Goal: Book appointment/travel/reservation

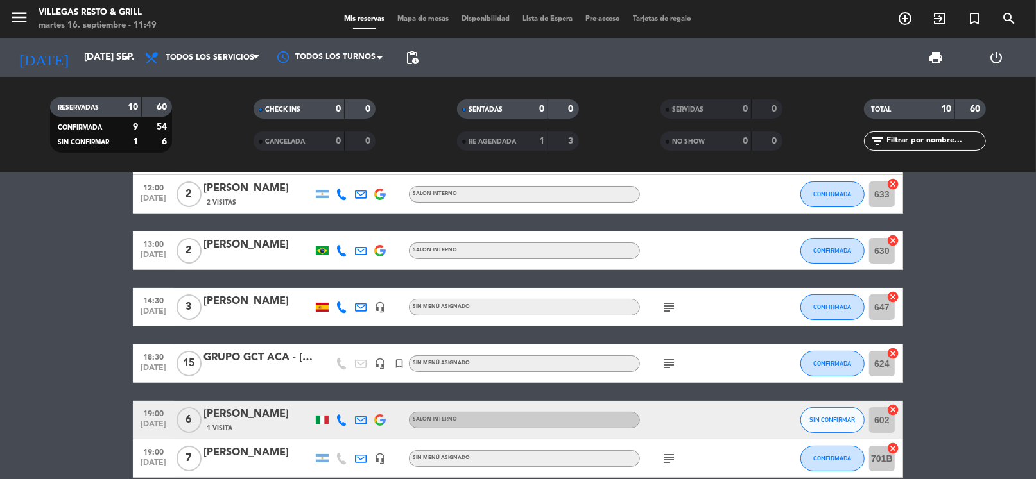
scroll to position [192, 0]
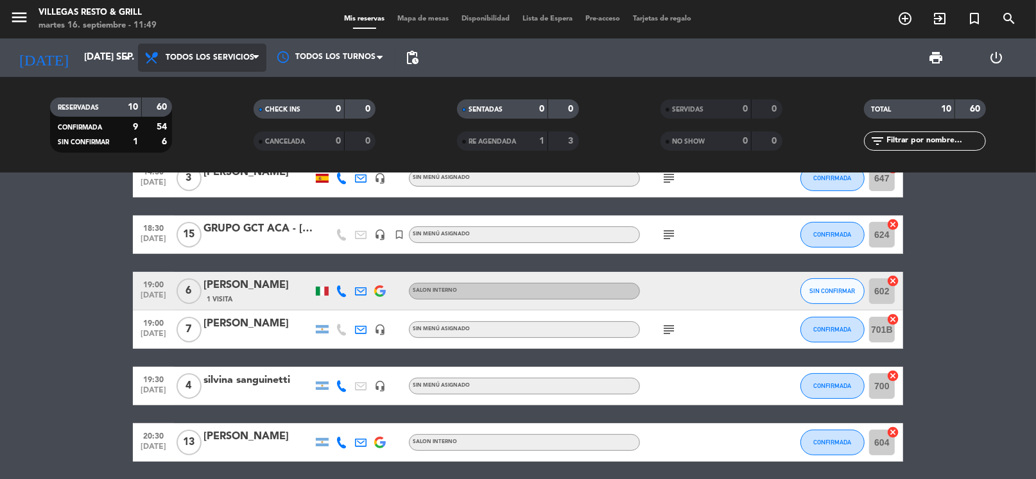
drag, startPoint x: 216, startPoint y: 57, endPoint x: 231, endPoint y: 70, distance: 20.0
click at [220, 56] on span "Todos los servicios" at bounding box center [210, 57] width 89 height 9
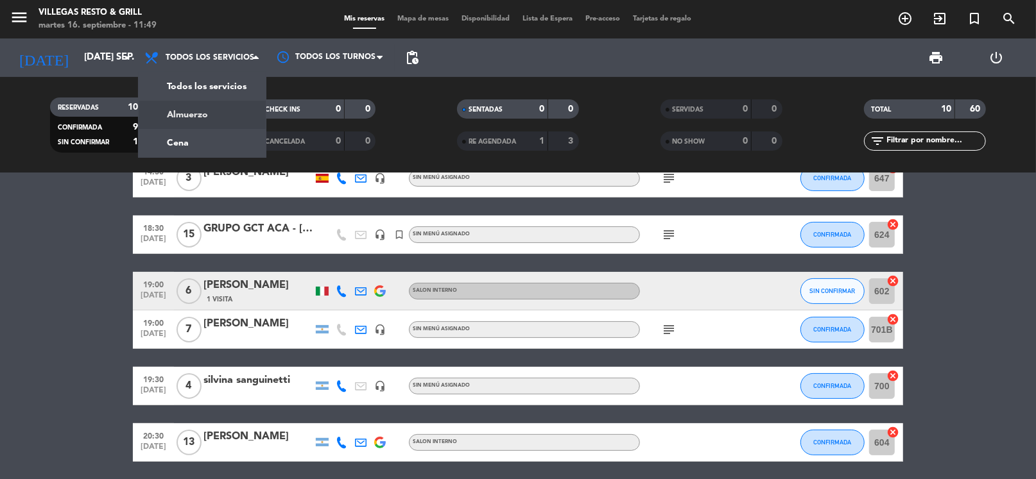
click at [206, 105] on div "menu Villegas Resto & Grill martes 16. septiembre - 11:49 Mis reservas Mapa de …" at bounding box center [518, 86] width 1036 height 173
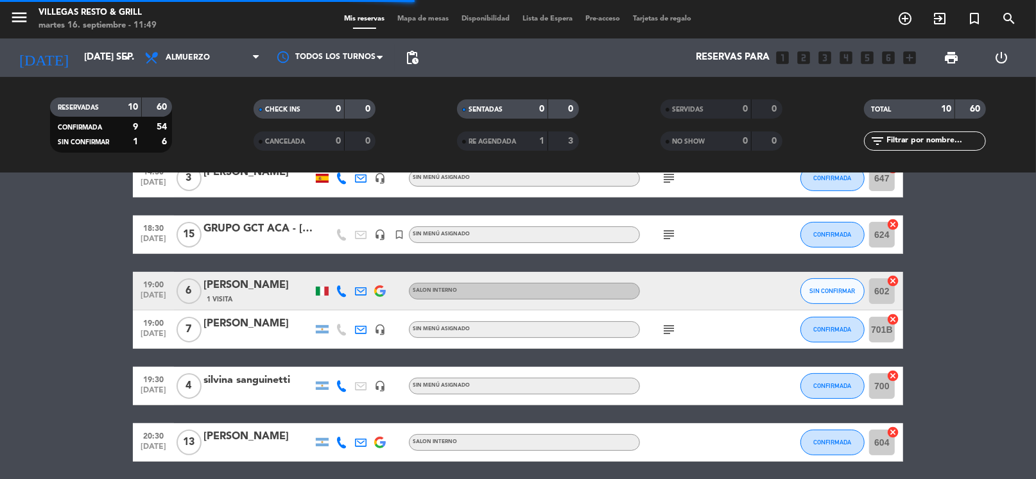
scroll to position [6, 0]
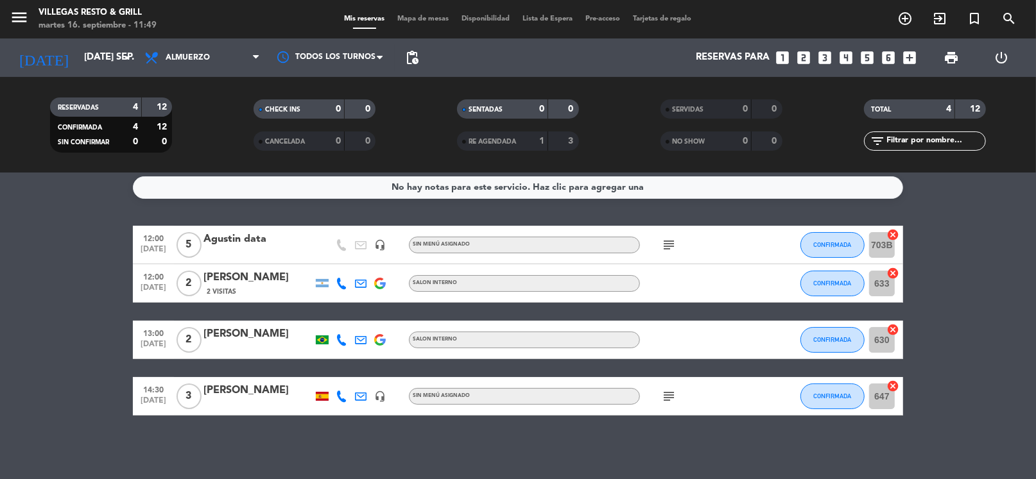
click at [663, 240] on icon "subject" at bounding box center [668, 244] width 15 height 15
click at [669, 389] on icon "subject" at bounding box center [668, 396] width 15 height 15
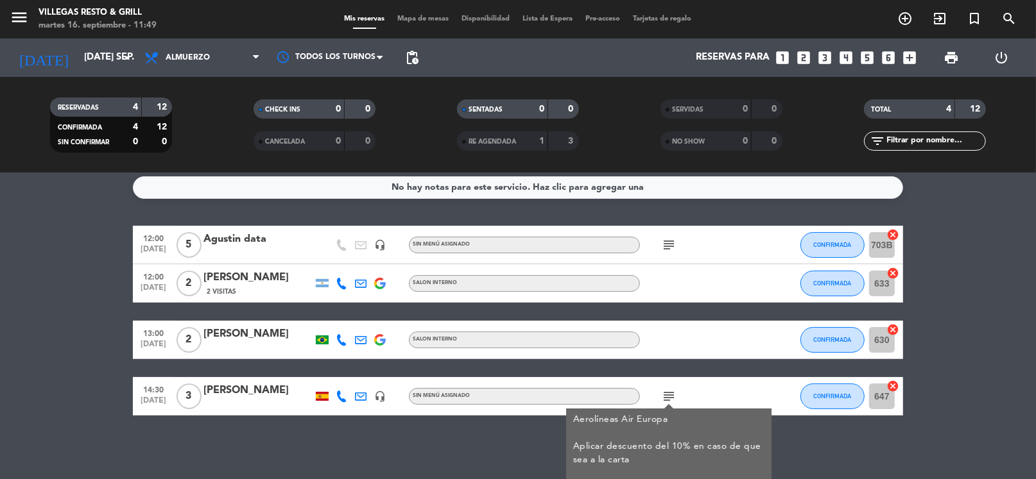
scroll to position [25, 0]
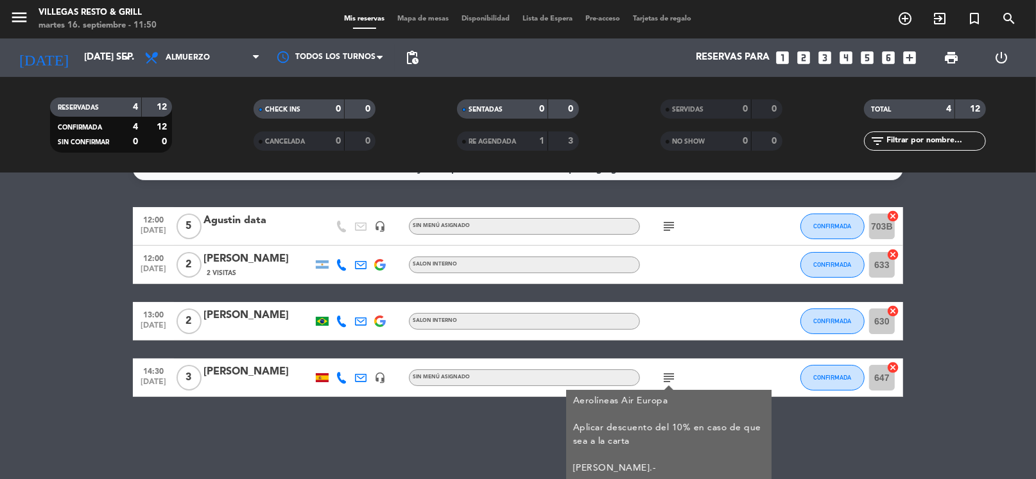
click at [894, 345] on div "12:00 [DATE] 5 Agustin data headset_mic Sin menú asignado subject CONFIRMADA 70…" at bounding box center [518, 302] width 770 height 190
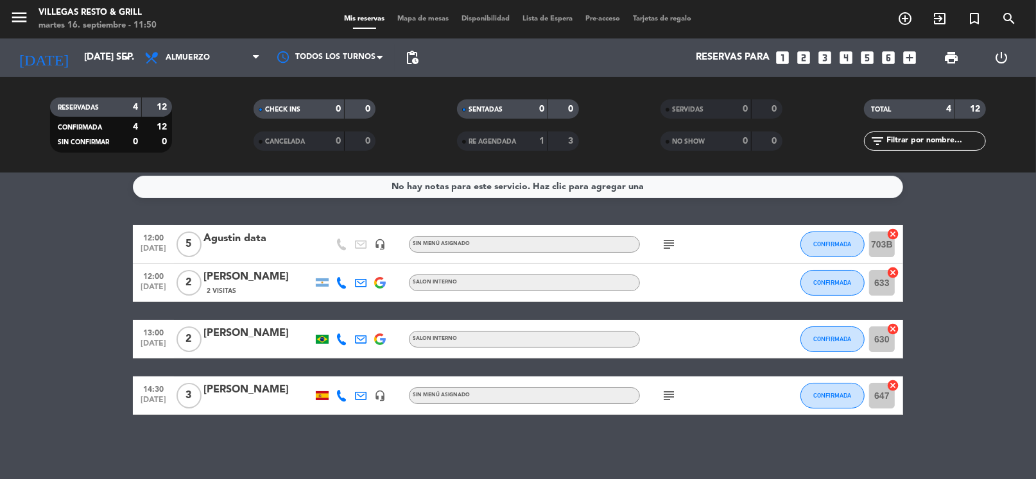
scroll to position [6, 0]
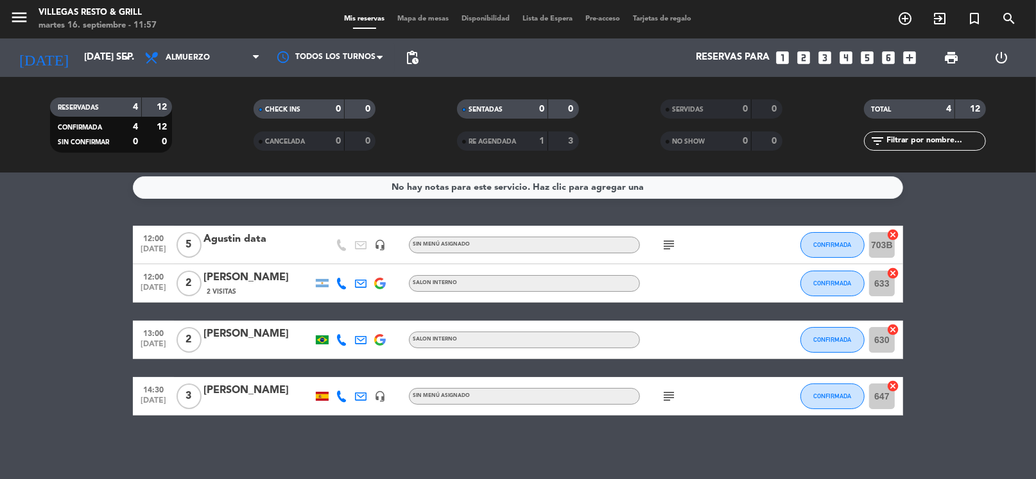
click at [648, 304] on div "12:00 [DATE] 5 Agustin data headset_mic Sin menú asignado subject CONFIRMADA 70…" at bounding box center [518, 321] width 770 height 190
click at [89, 65] on input "[DATE] sep." at bounding box center [140, 58] width 125 height 24
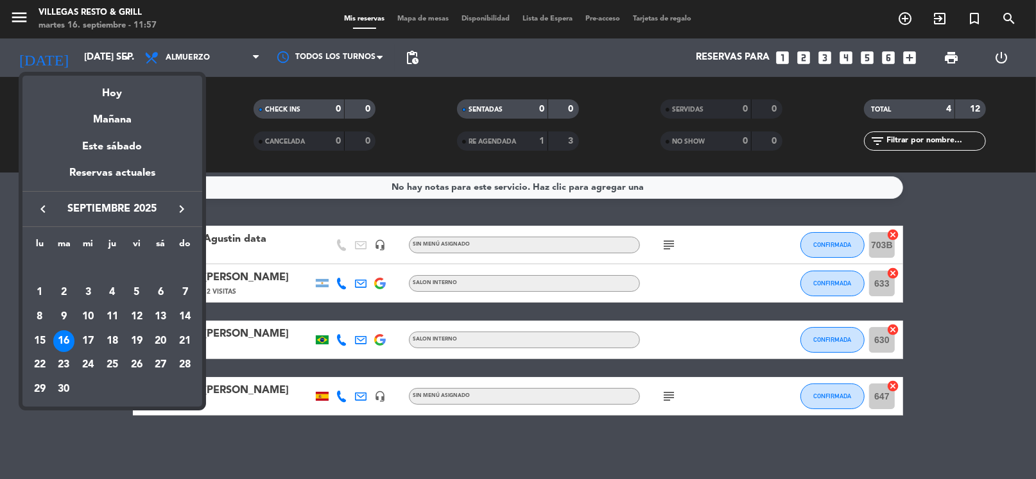
click at [112, 88] on div "Hoy" at bounding box center [112, 89] width 180 height 26
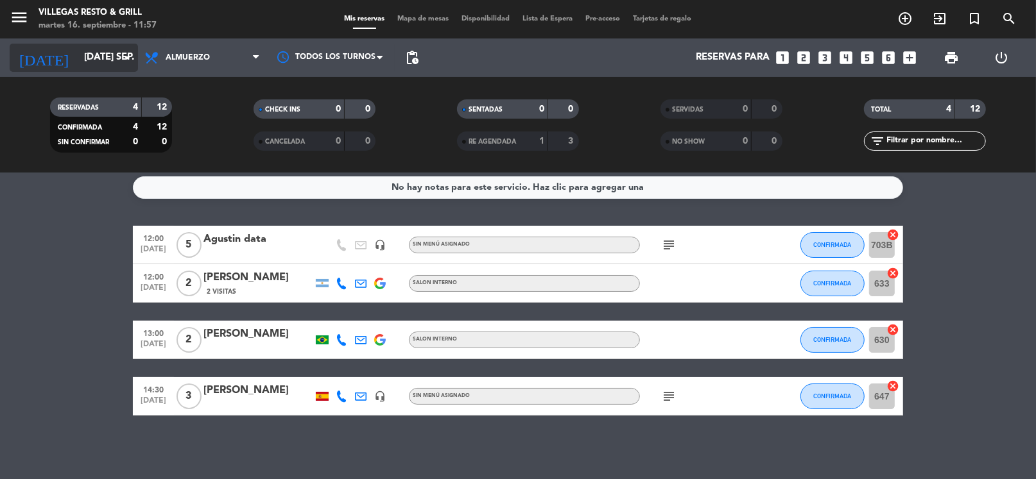
click at [95, 67] on input "[DATE] sep." at bounding box center [140, 58] width 125 height 24
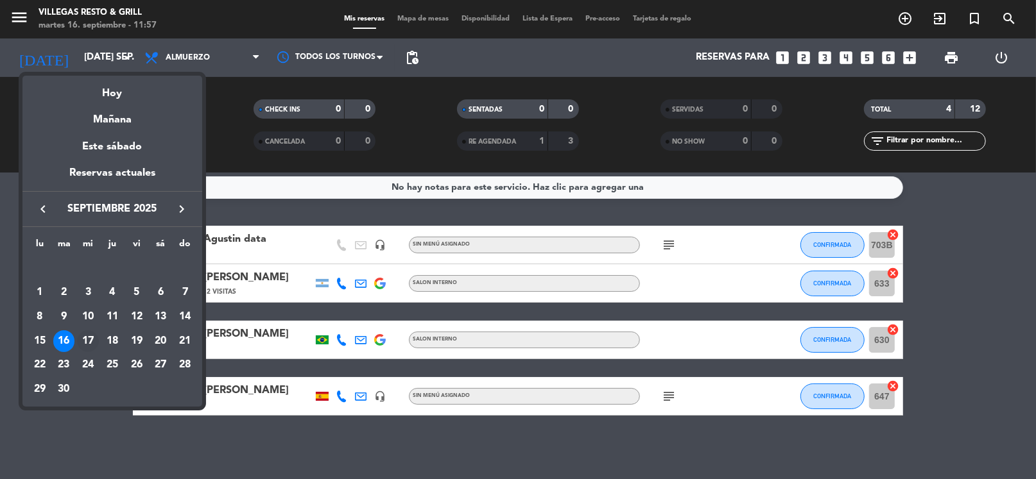
click at [87, 335] on div "17" at bounding box center [88, 341] width 22 height 22
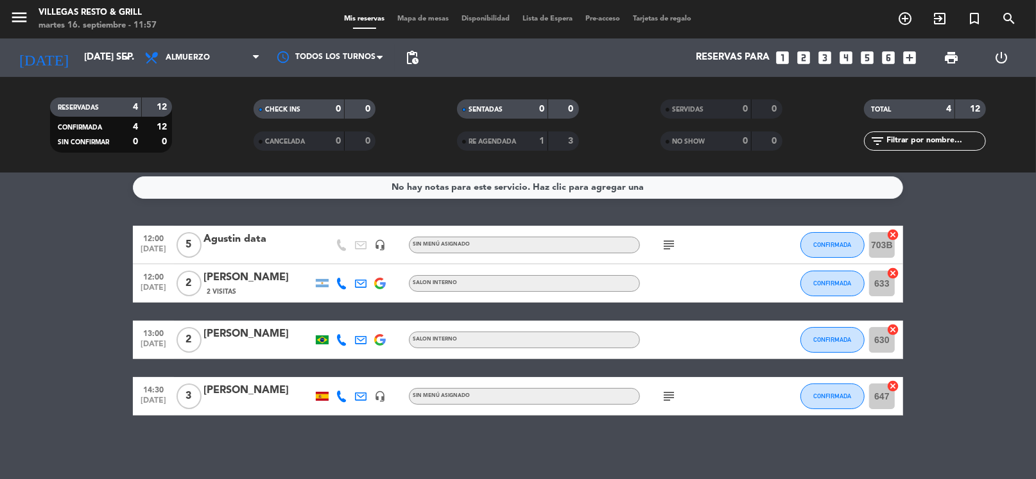
type input "mié. [DATE]"
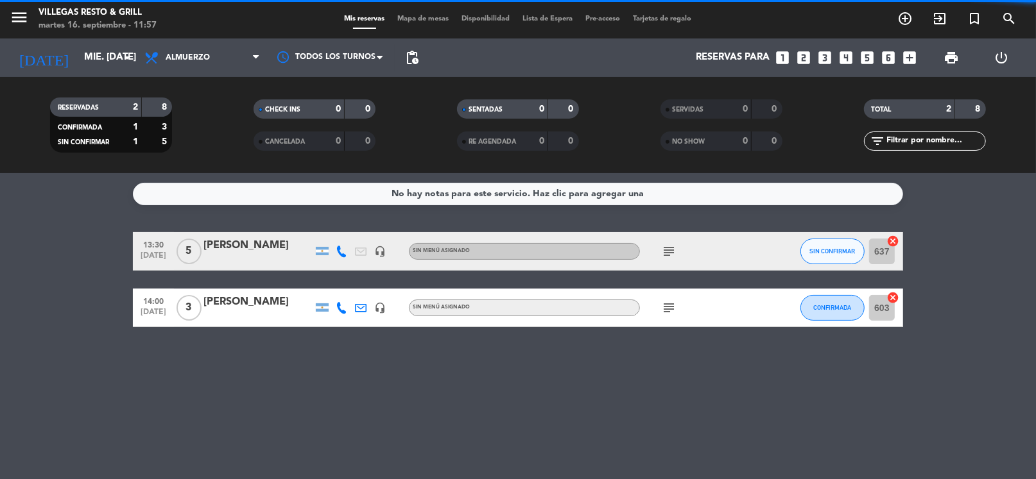
scroll to position [0, 0]
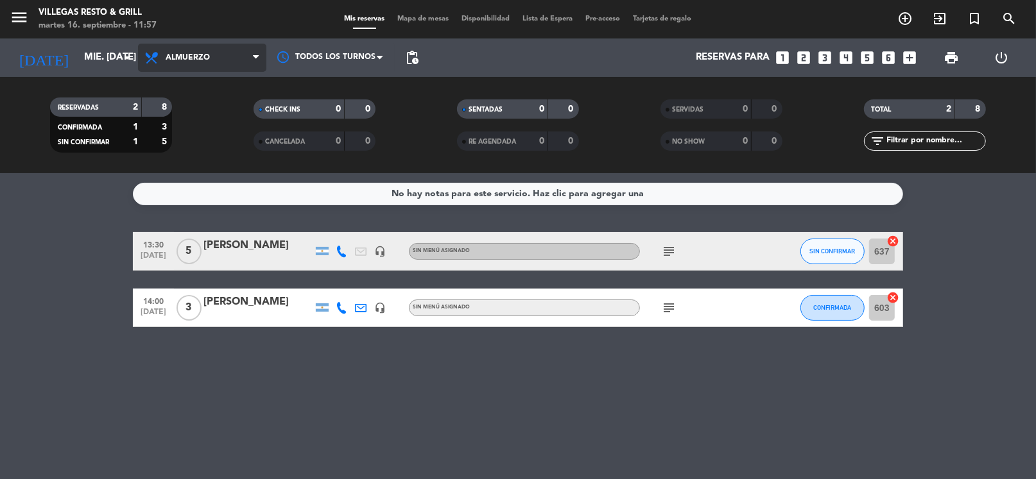
drag, startPoint x: 196, startPoint y: 57, endPoint x: 212, endPoint y: 113, distance: 57.9
click at [196, 57] on span "Almuerzo" at bounding box center [188, 57] width 44 height 9
click at [212, 146] on div "menu Villegas Resto & Grill martes 16. septiembre - 11:57 Mis reservas Mapa de …" at bounding box center [518, 86] width 1036 height 173
